Goal: Task Accomplishment & Management: View all purchases within a project

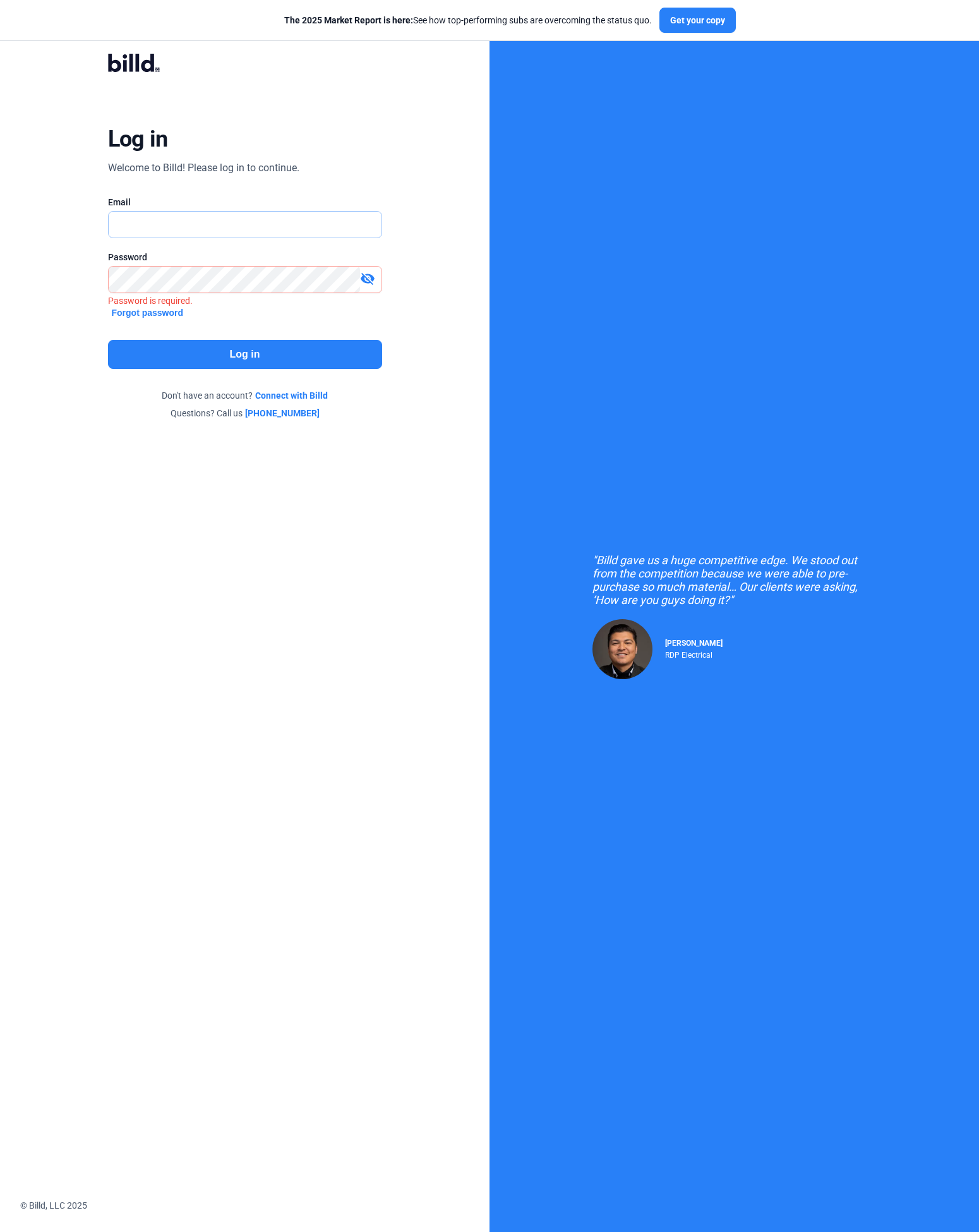
click at [189, 227] on input "text" at bounding box center [245, 225] width 273 height 26
type input "[PERSON_NAME][EMAIL_ADDRESS][DOMAIN_NAME]"
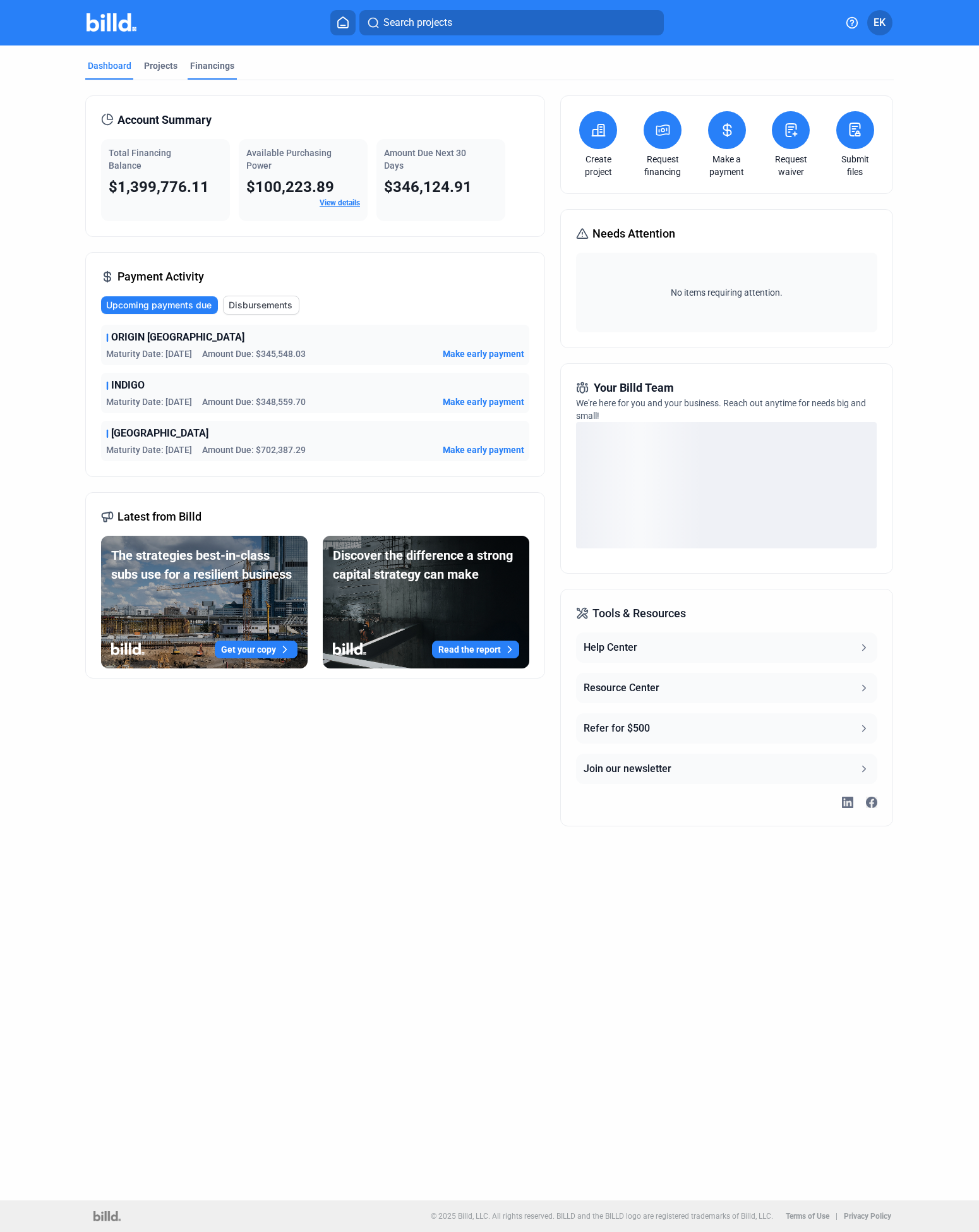
click at [227, 66] on div "Financings" at bounding box center [212, 65] width 44 height 13
